Goal: Task Accomplishment & Management: Complete application form

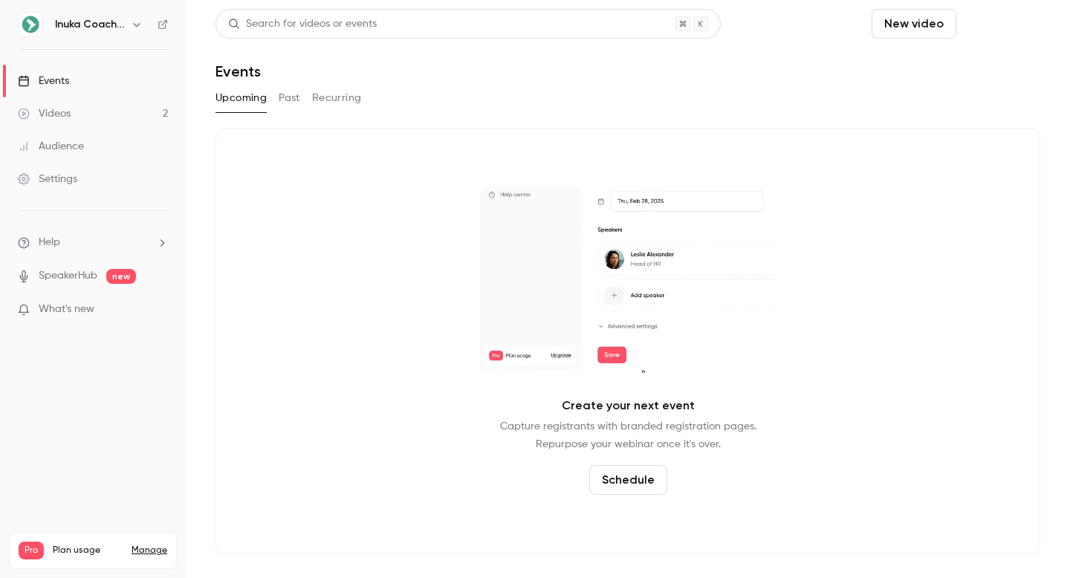
click at [993, 29] on button "Schedule" at bounding box center [1001, 24] width 78 height 30
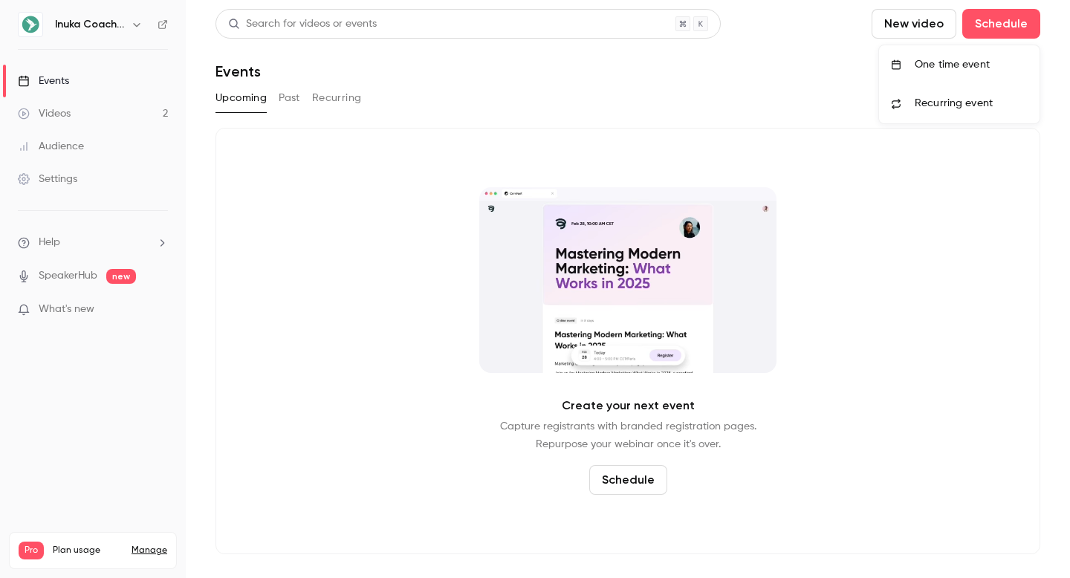
click at [978, 67] on div "One time event" at bounding box center [970, 64] width 113 height 15
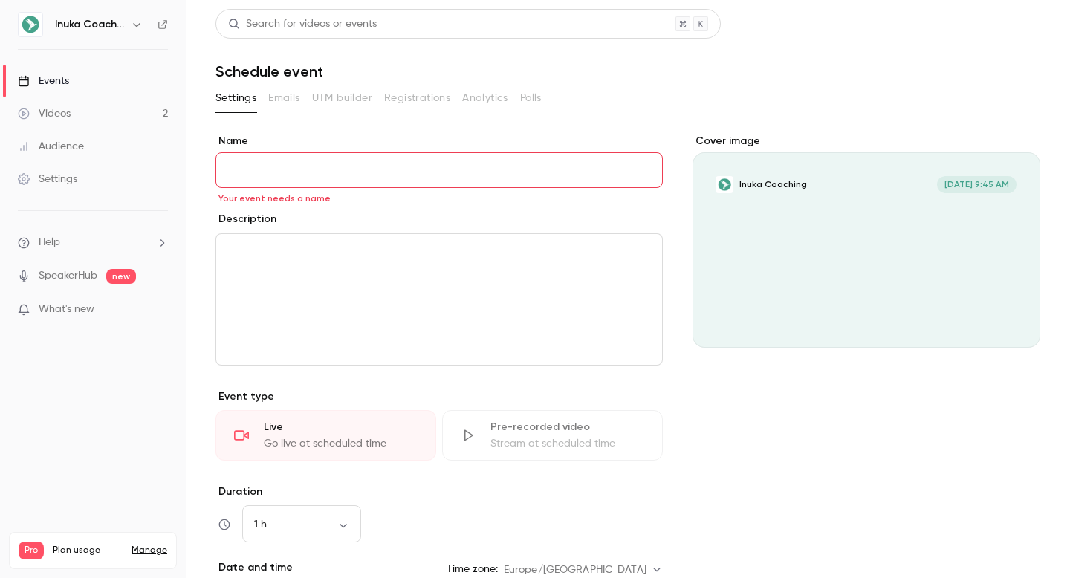
click at [90, 86] on link "Events" at bounding box center [93, 81] width 186 height 33
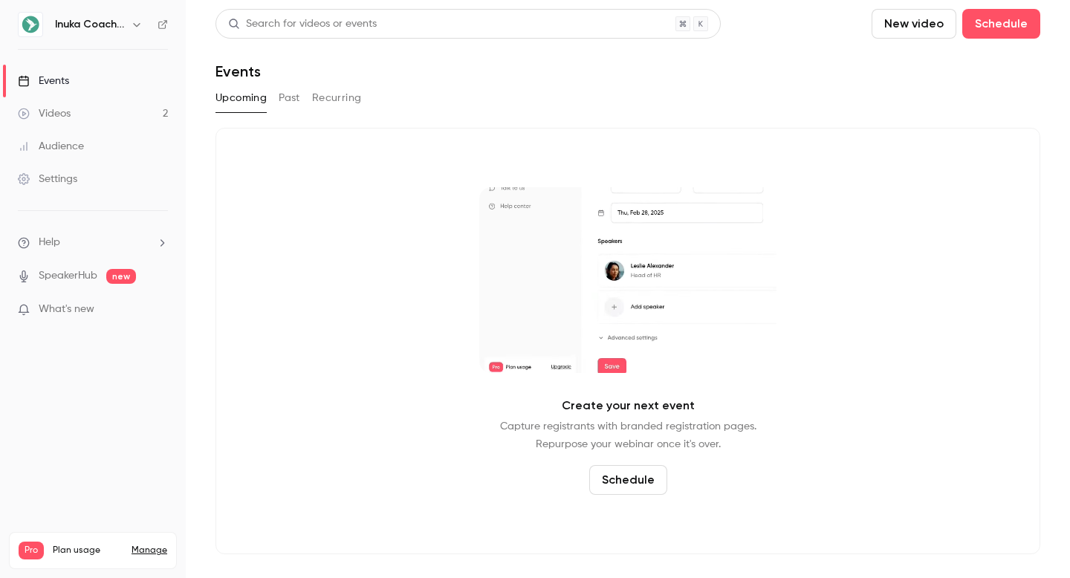
click at [638, 83] on div "Search for videos or events New video Schedule Events Upcoming Past Recurring C…" at bounding box center [627, 281] width 825 height 545
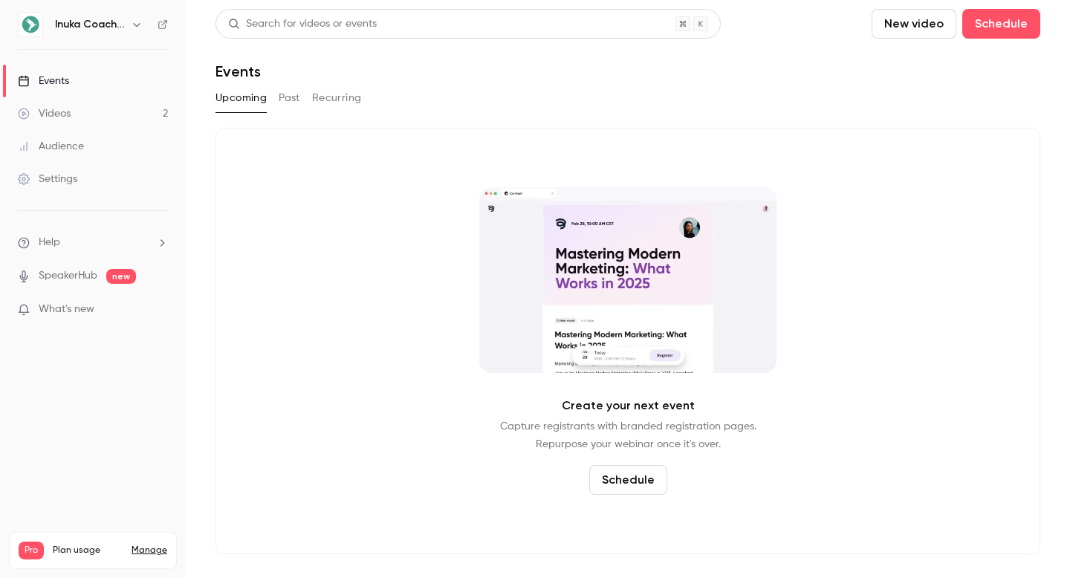
click at [796, 201] on div "Create your next event Capture registrants with branded registration pages. Rep…" at bounding box center [627, 341] width 825 height 426
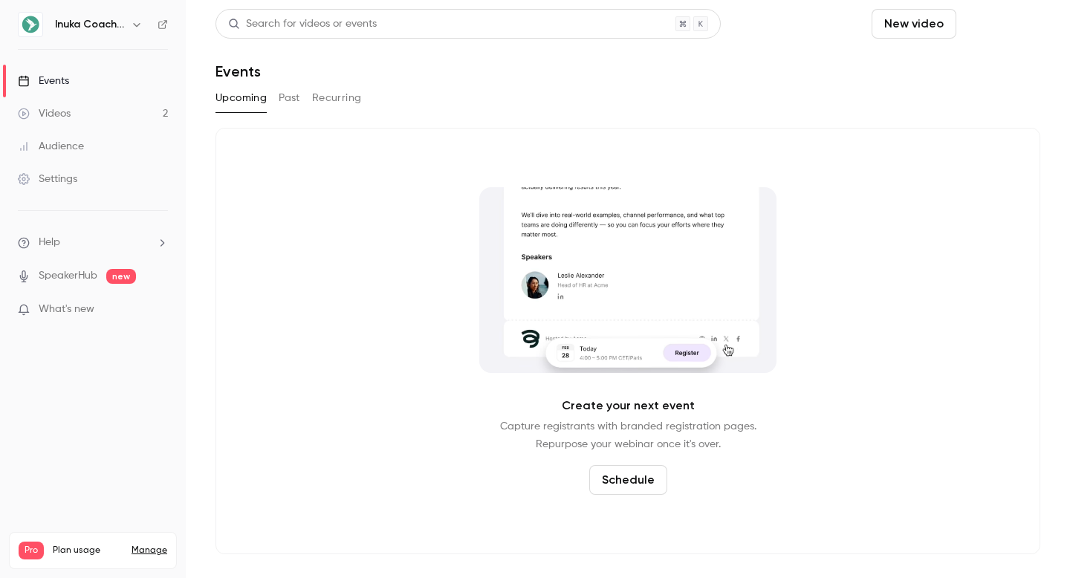
click at [992, 27] on button "Schedule" at bounding box center [1001, 24] width 78 height 30
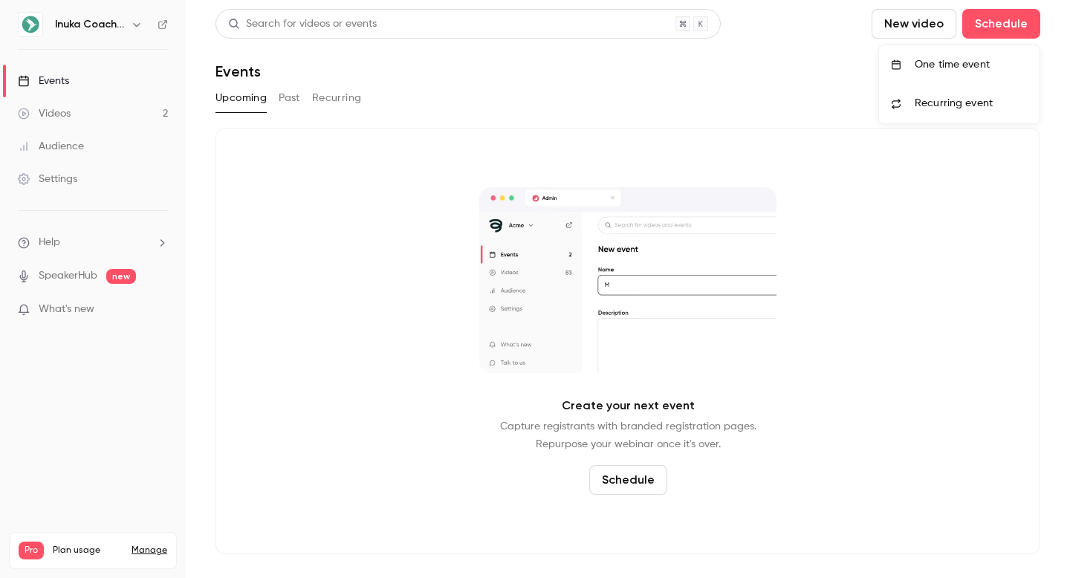
click at [954, 62] on div "One time event" at bounding box center [970, 64] width 113 height 15
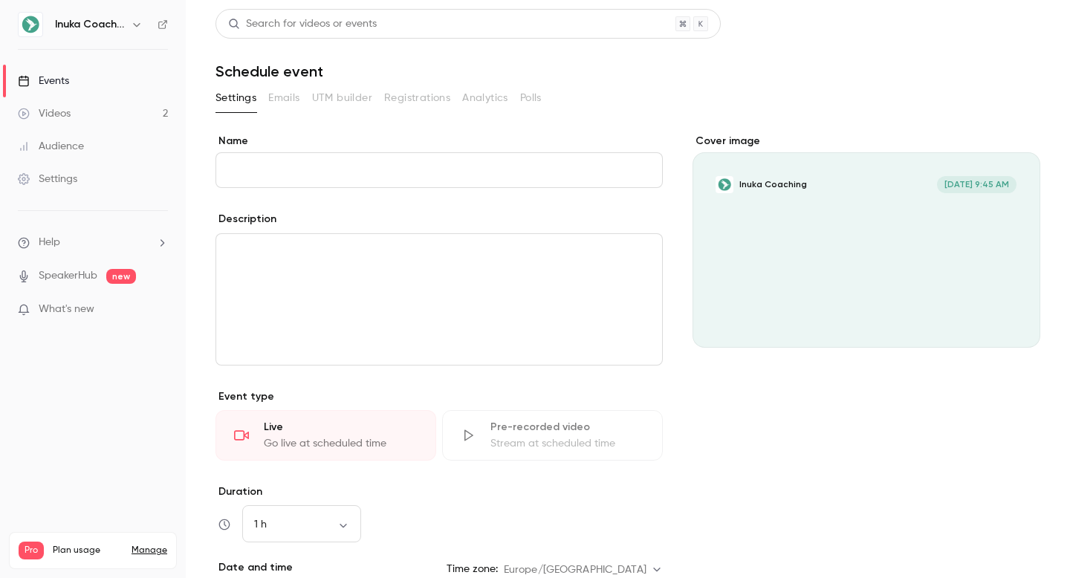
click at [771, 71] on h1 "Schedule event" at bounding box center [627, 71] width 825 height 18
click at [431, 157] on input "Name" at bounding box center [438, 170] width 447 height 36
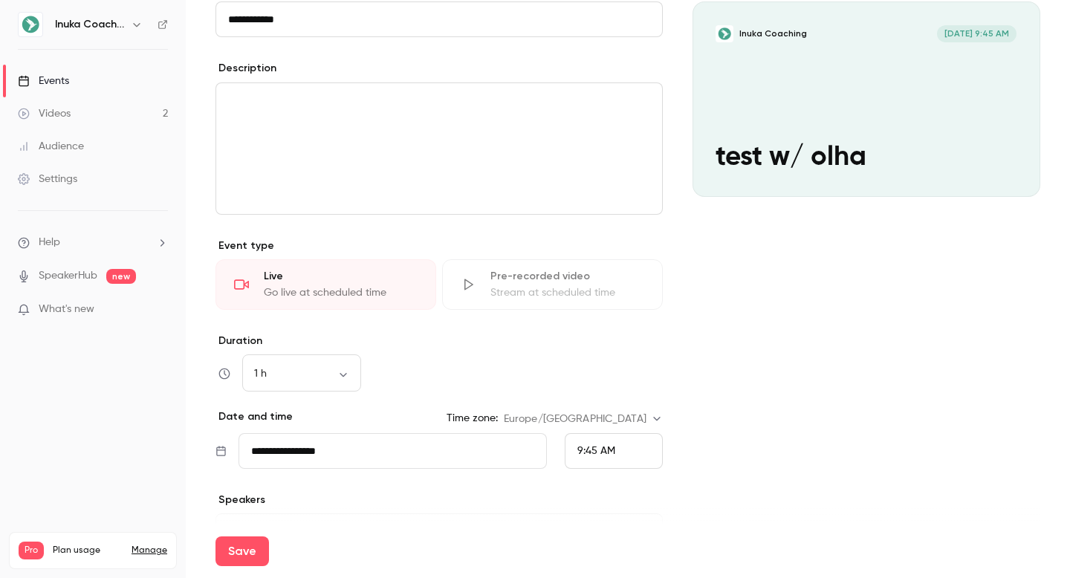
scroll to position [259, 0]
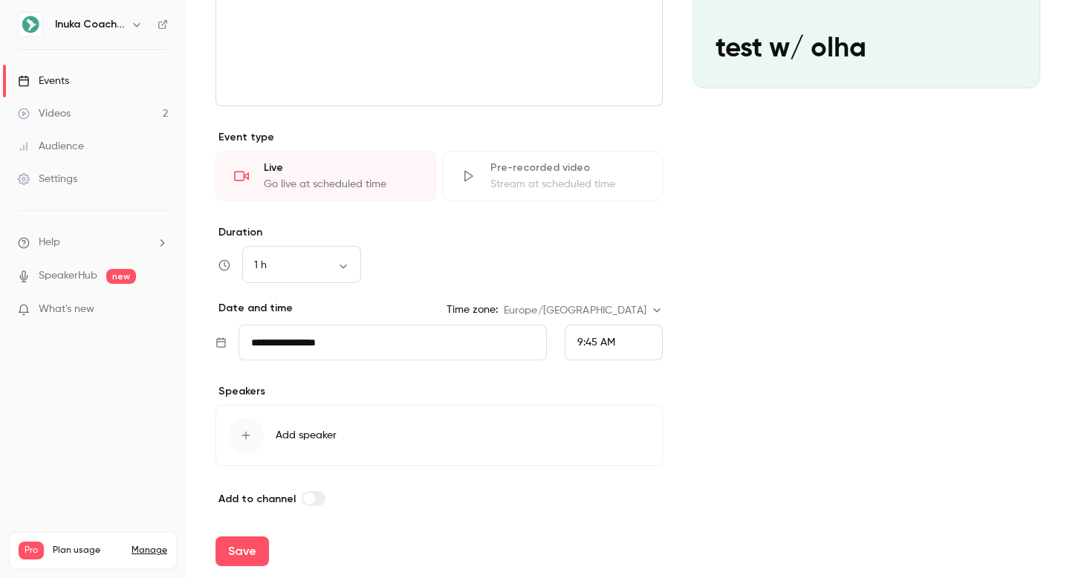
type input "**********"
click at [396, 339] on input "**********" at bounding box center [392, 343] width 308 height 36
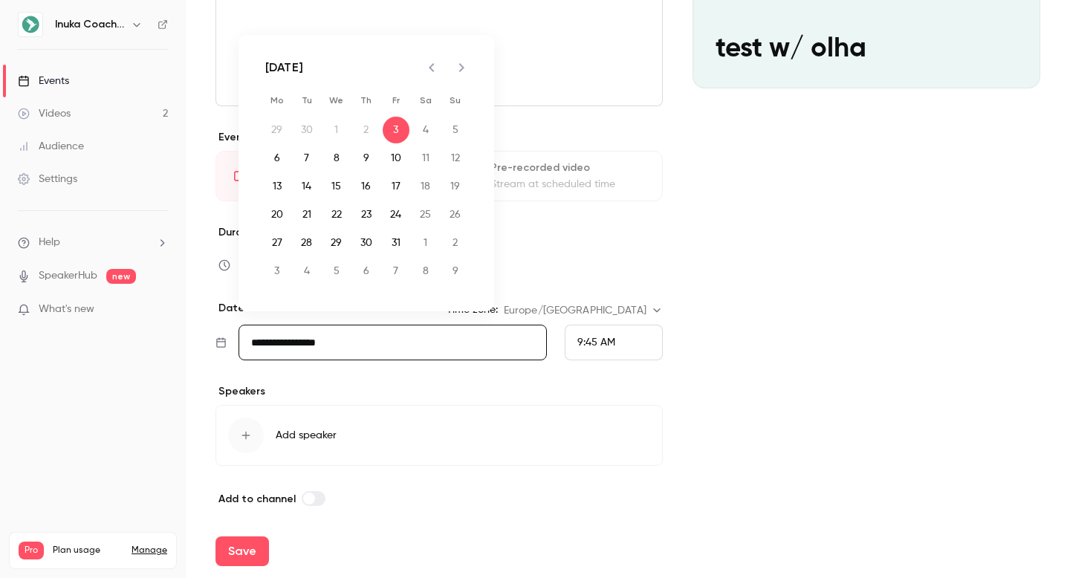
click at [591, 339] on span "9:45 AM" at bounding box center [596, 342] width 38 height 10
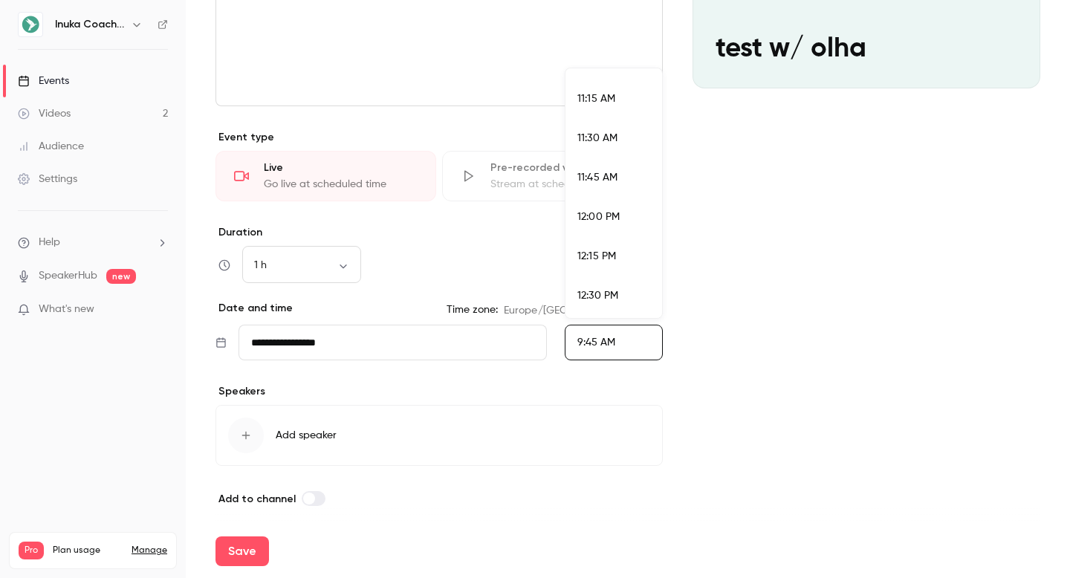
scroll to position [2170, 0]
click at [602, 282] on span "3:00 PM" at bounding box center [596, 280] width 39 height 10
click at [799, 283] on div "Cover image Inuka Coaching [DATE] 3:00 PM test w/ olha" at bounding box center [866, 190] width 348 height 633
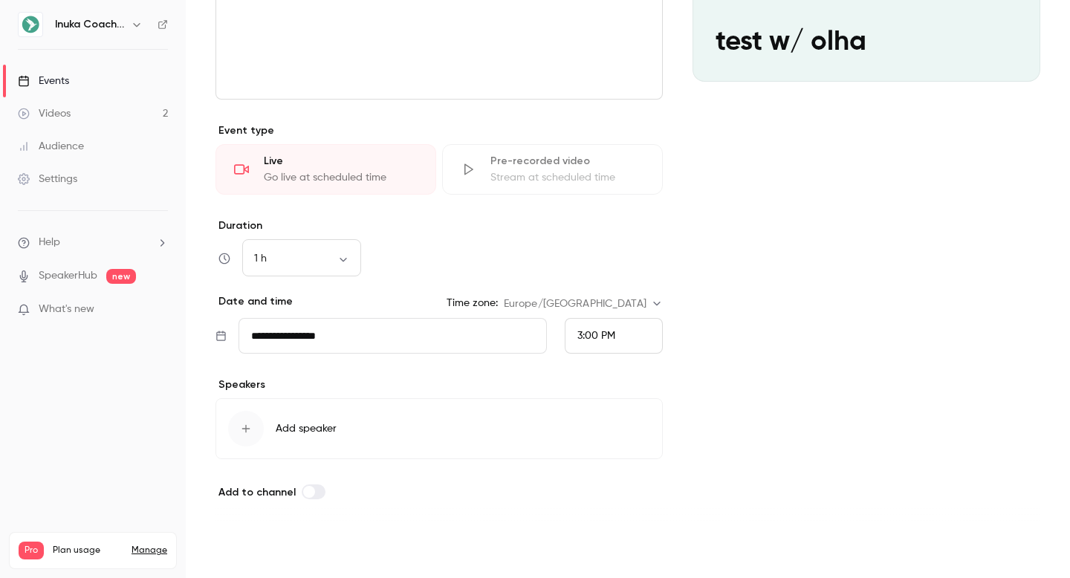
click at [254, 551] on button "Save" at bounding box center [241, 551] width 53 height 30
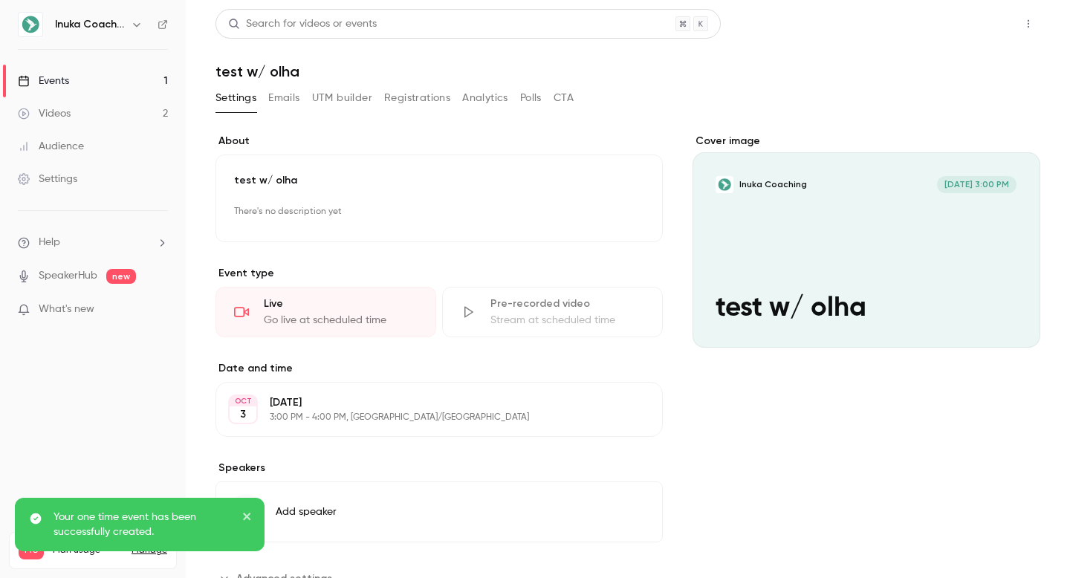
click at [986, 16] on button "Share" at bounding box center [975, 24] width 59 height 30
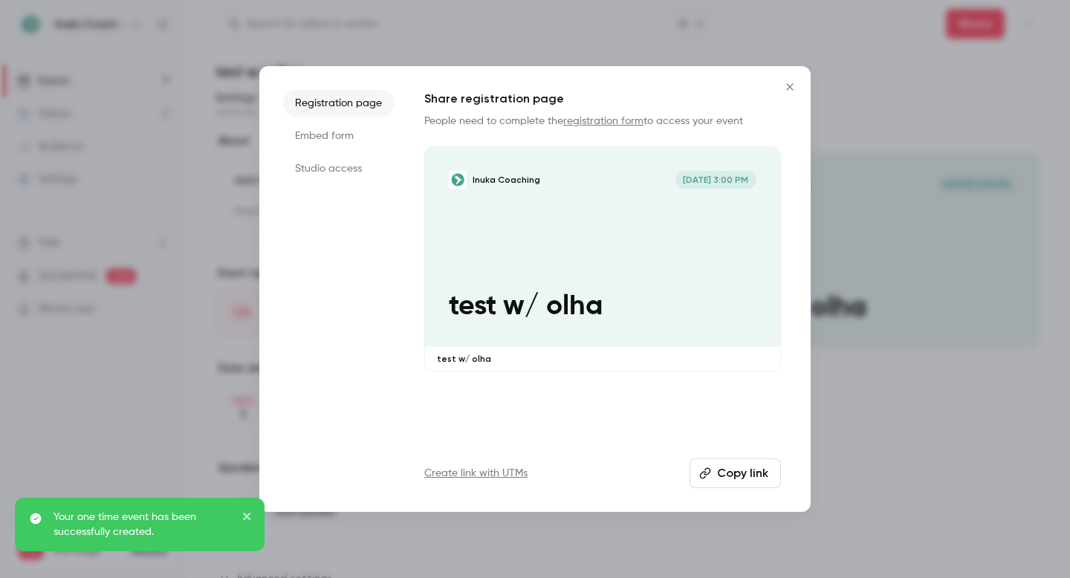
click at [353, 136] on li "Embed form" at bounding box center [338, 136] width 111 height 27
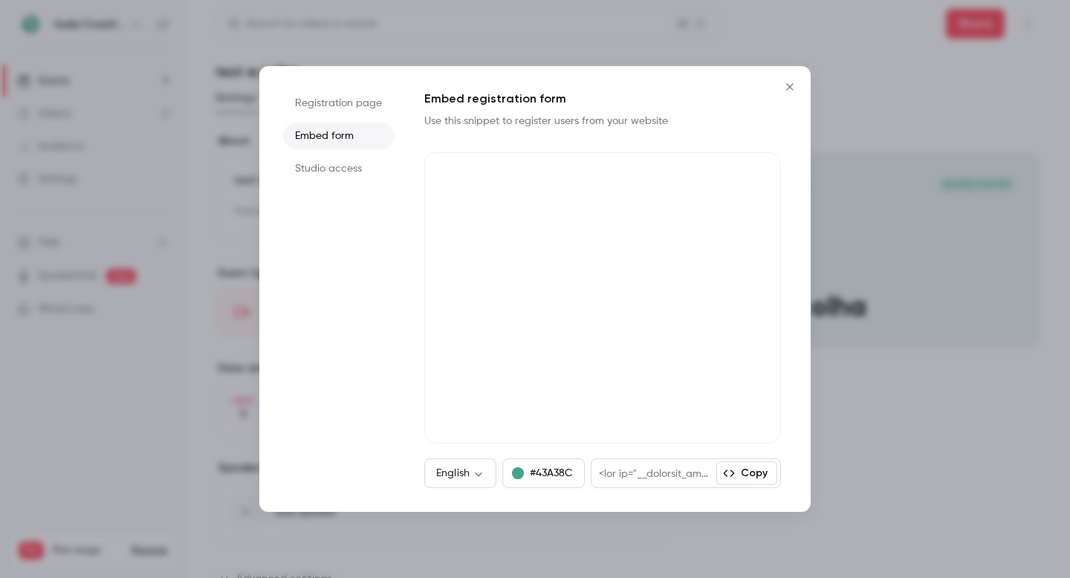
click at [385, 153] on ul "Registration page Embed form Studio access" at bounding box center [338, 289] width 111 height 398
click at [351, 168] on li "Studio access" at bounding box center [338, 168] width 111 height 27
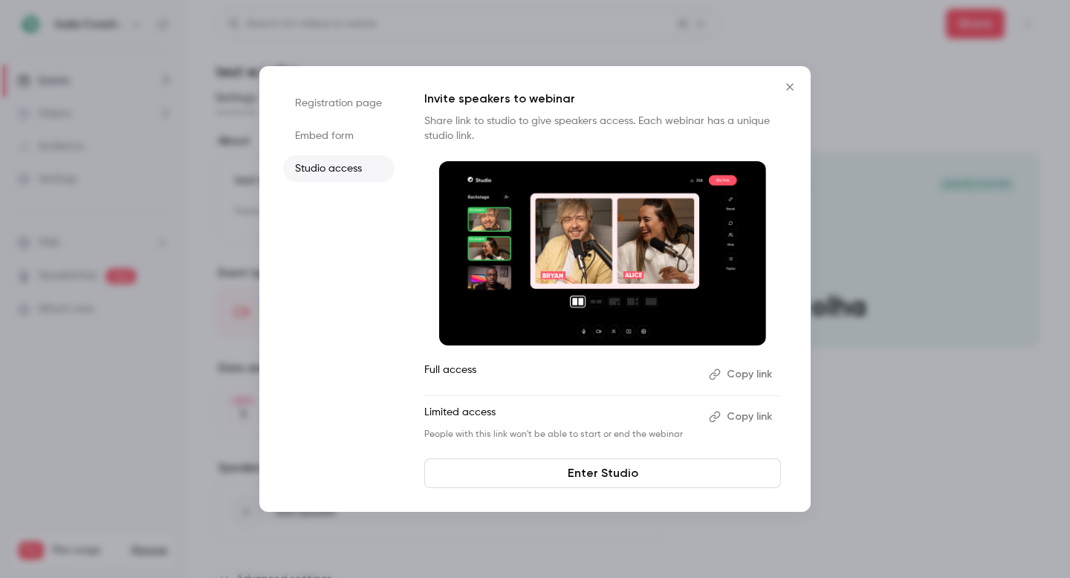
click at [369, 97] on li "Registration page" at bounding box center [338, 103] width 111 height 27
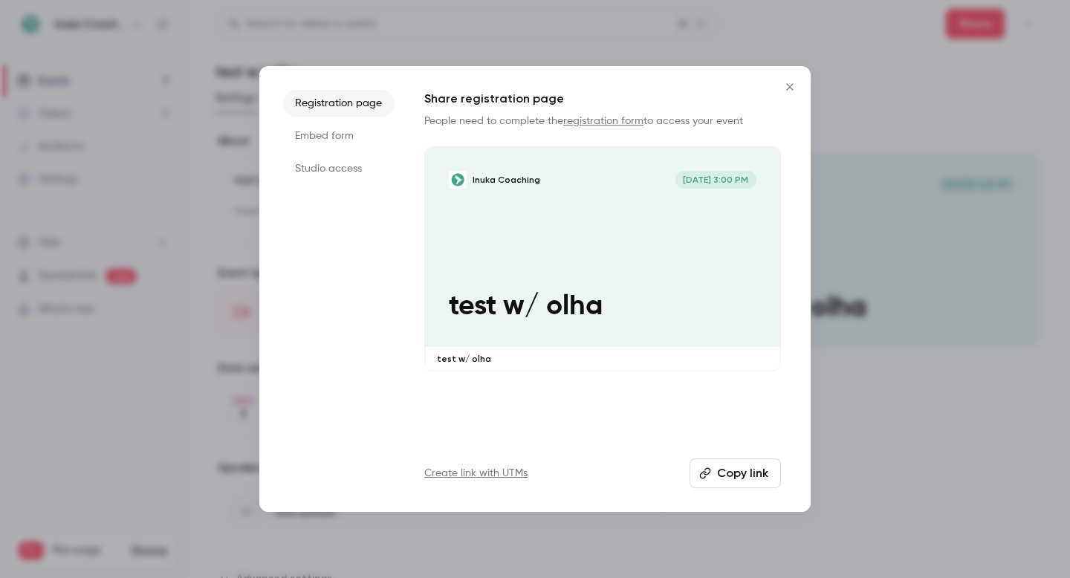
click at [369, 124] on li "Embed form" at bounding box center [338, 136] width 111 height 27
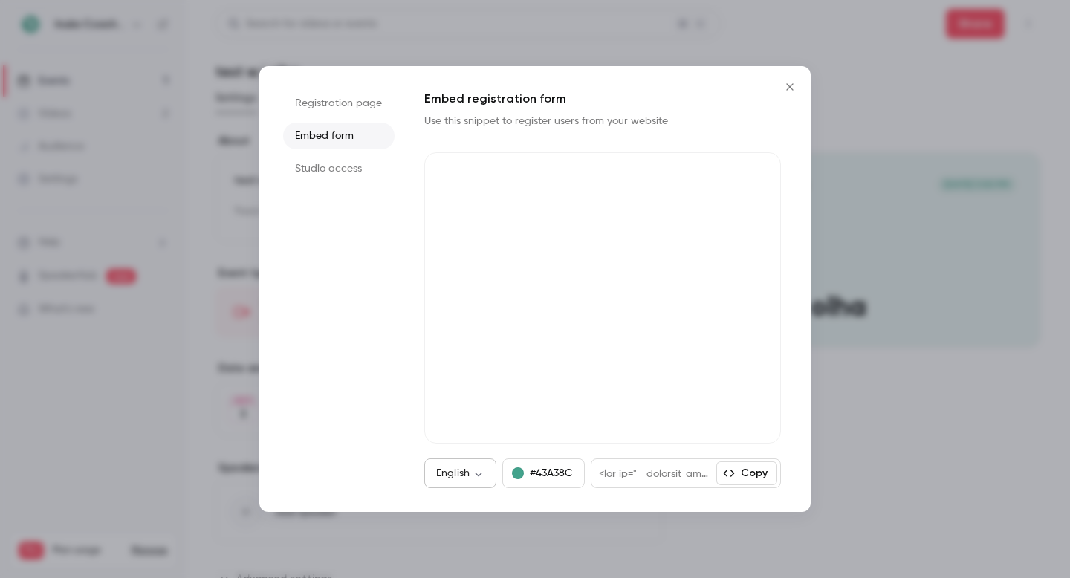
click at [472, 478] on body "**********" at bounding box center [535, 289] width 1070 height 578
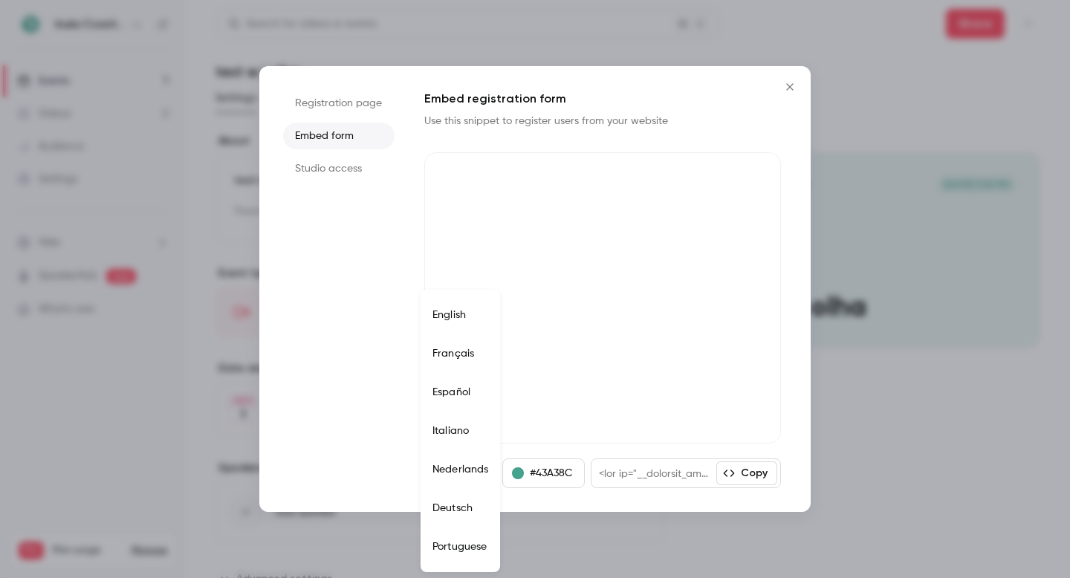
click at [357, 448] on div at bounding box center [535, 289] width 1070 height 578
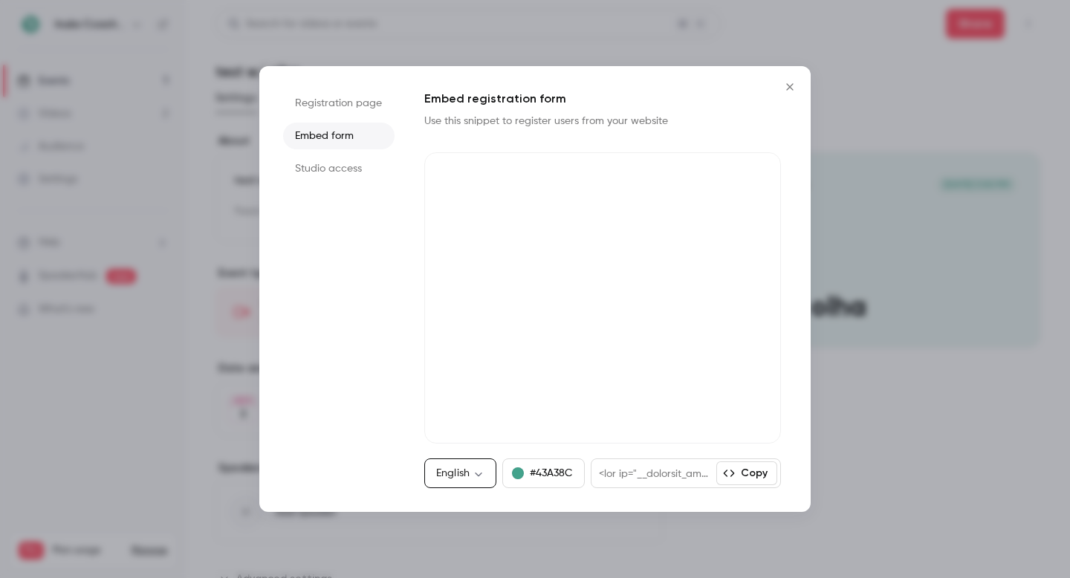
click at [357, 448] on ul "Registration page Embed form Studio access" at bounding box center [338, 289] width 111 height 398
click at [788, 92] on icon "Close" at bounding box center [790, 87] width 18 height 12
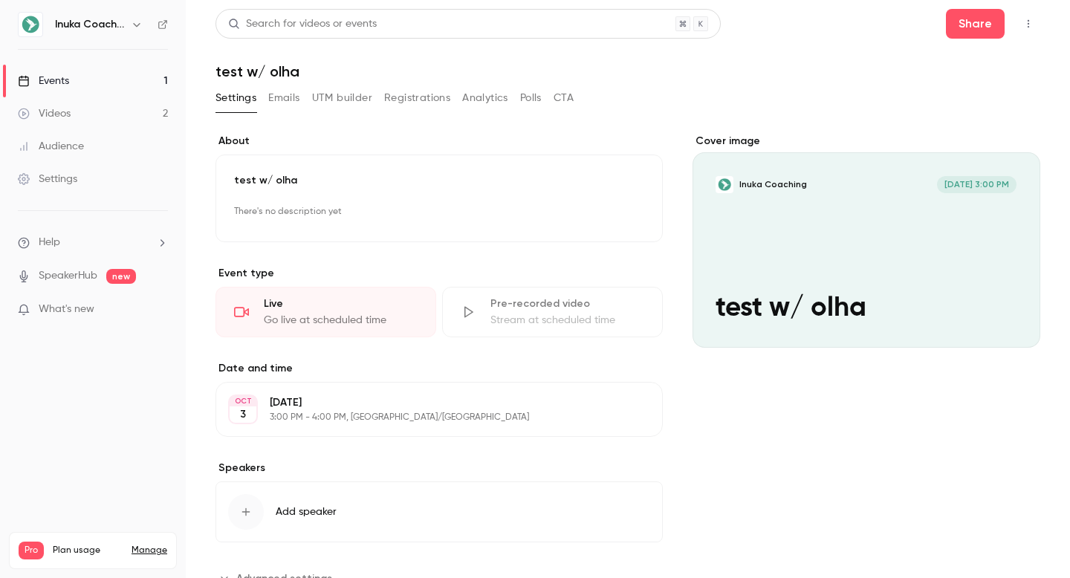
click at [124, 108] on link "Videos 2" at bounding box center [93, 113] width 186 height 33
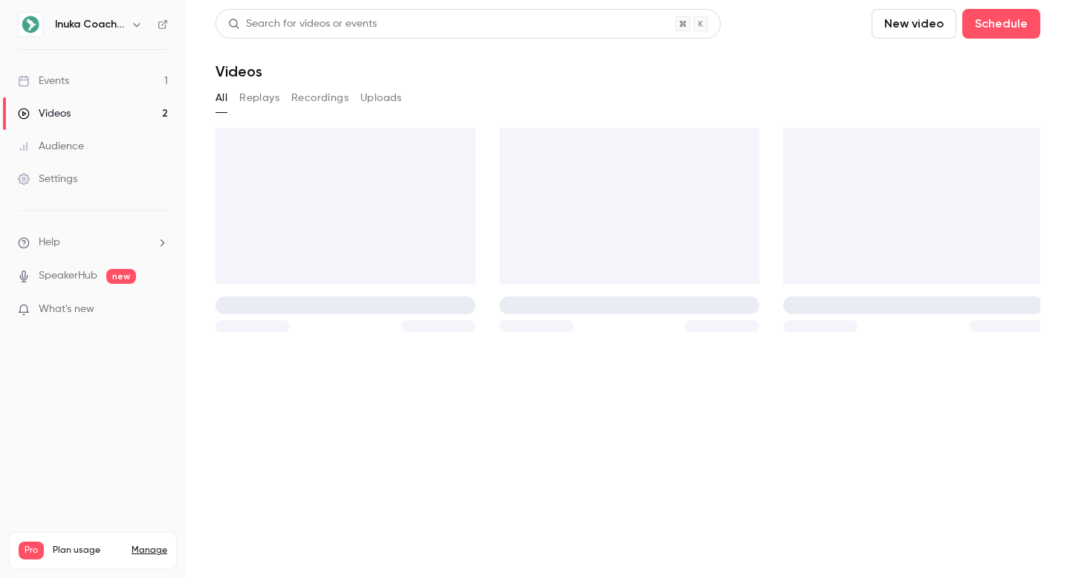
click at [121, 78] on link "Events 1" at bounding box center [93, 81] width 186 height 33
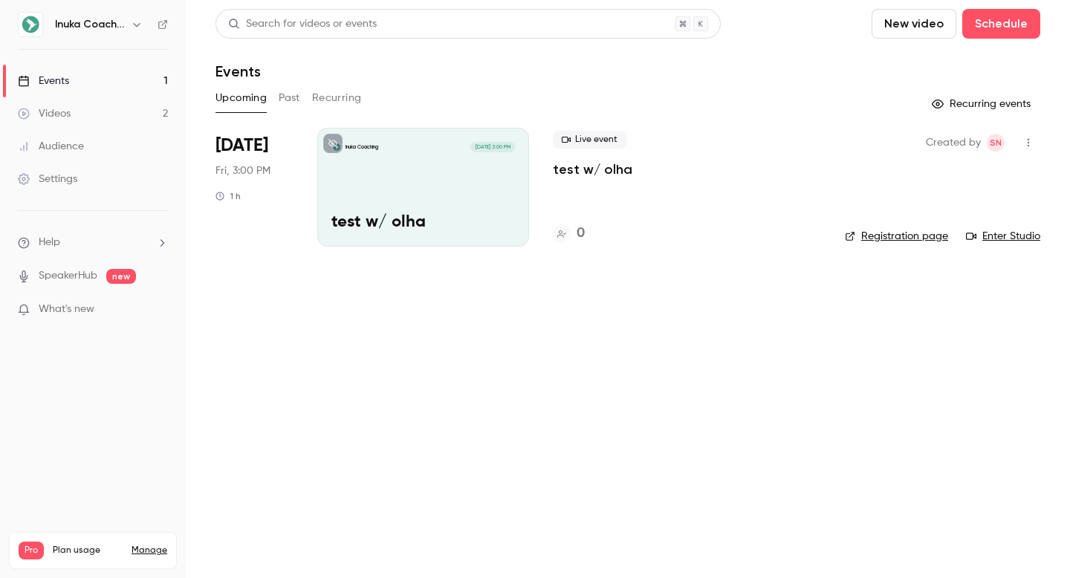
click at [686, 178] on div "Live event test w/ olha" at bounding box center [687, 155] width 268 height 48
click at [550, 172] on li "[DATE] Fri, 3:00 PM 1 h Inuka Coaching [DATE] 3:00 PM test w/ olha Live event t…" at bounding box center [627, 196] width 825 height 137
click at [568, 172] on p "test w/ olha" at bounding box center [592, 169] width 79 height 18
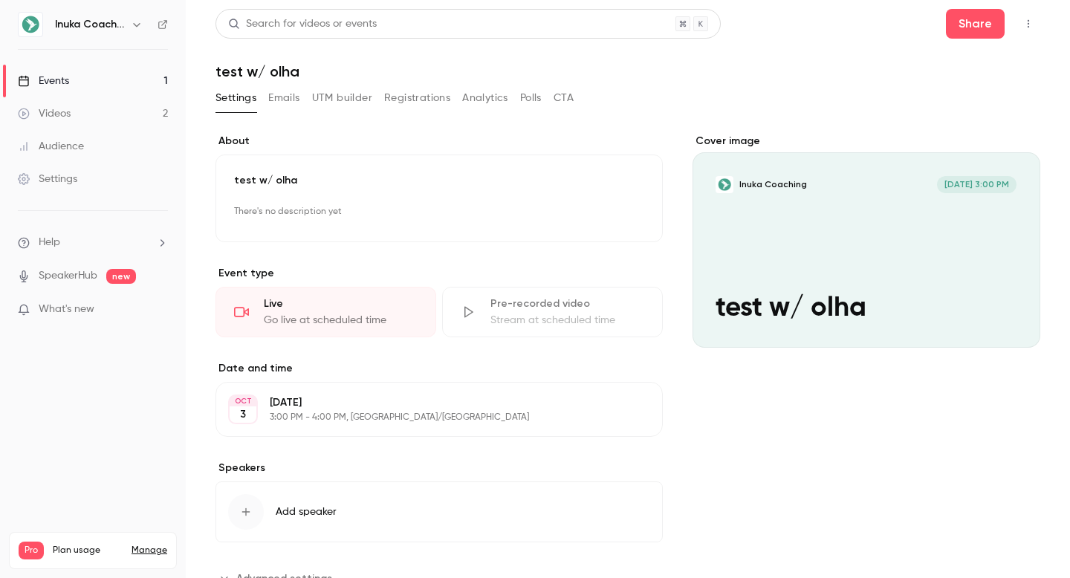
click at [658, 119] on div "**********" at bounding box center [627, 371] width 825 height 510
click at [114, 74] on link "Events 1" at bounding box center [93, 81] width 186 height 33
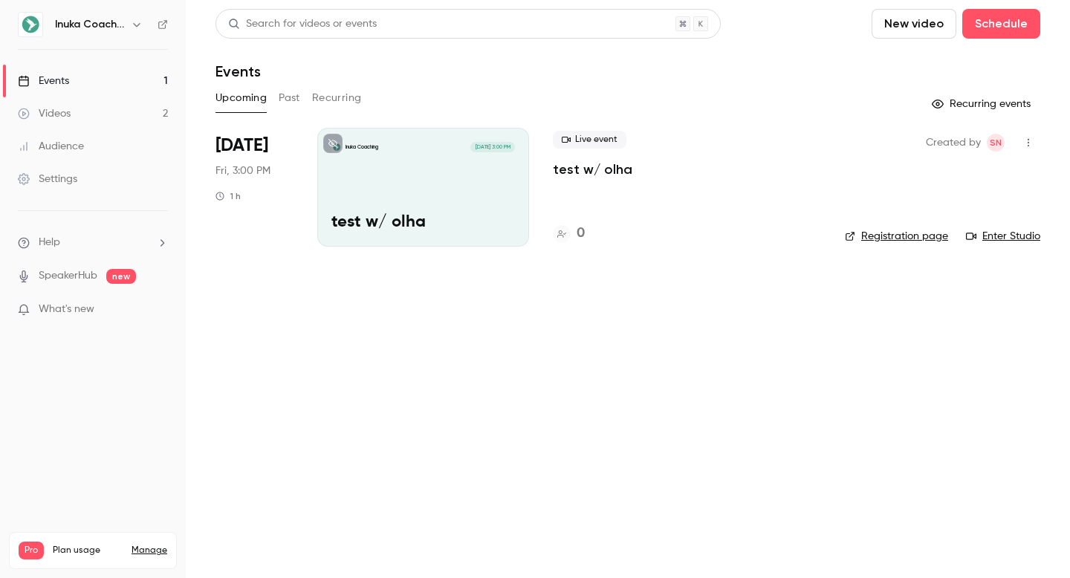
click at [658, 325] on main "Search for videos or events New video Schedule Events Upcoming Past Recurring R…" at bounding box center [628, 289] width 884 height 578
click at [602, 172] on p "test w/ olha" at bounding box center [592, 169] width 79 height 18
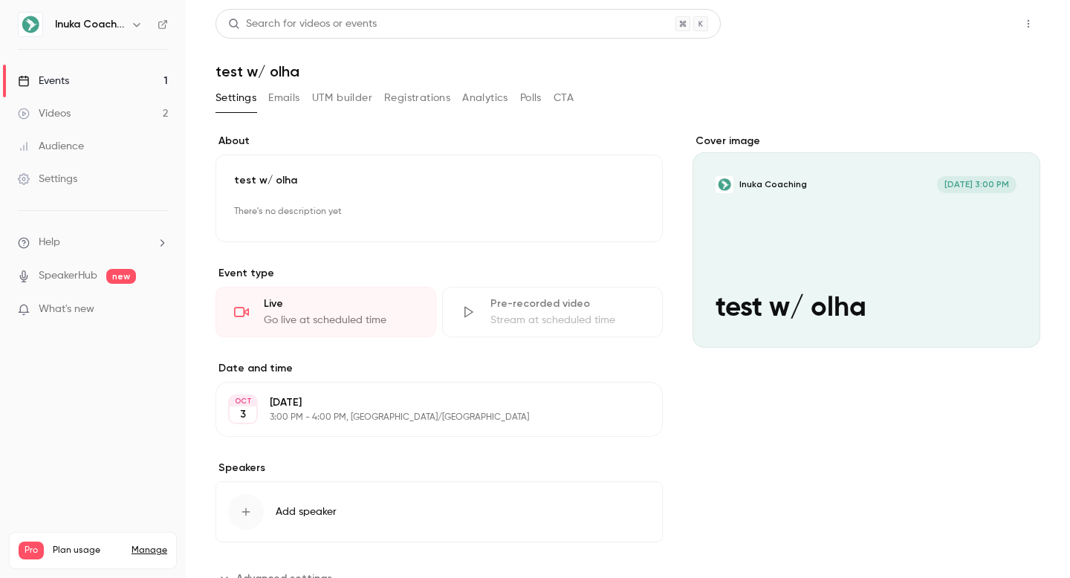
click at [977, 38] on button "Share" at bounding box center [975, 24] width 59 height 30
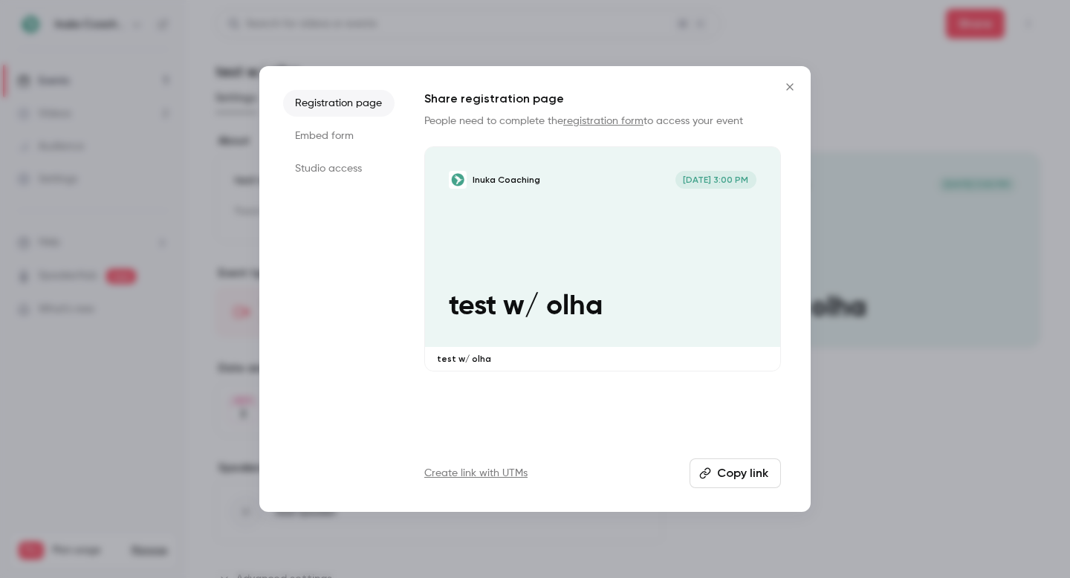
click at [383, 140] on li "Embed form" at bounding box center [338, 136] width 111 height 27
